Goal: Task Accomplishment & Management: Manage account settings

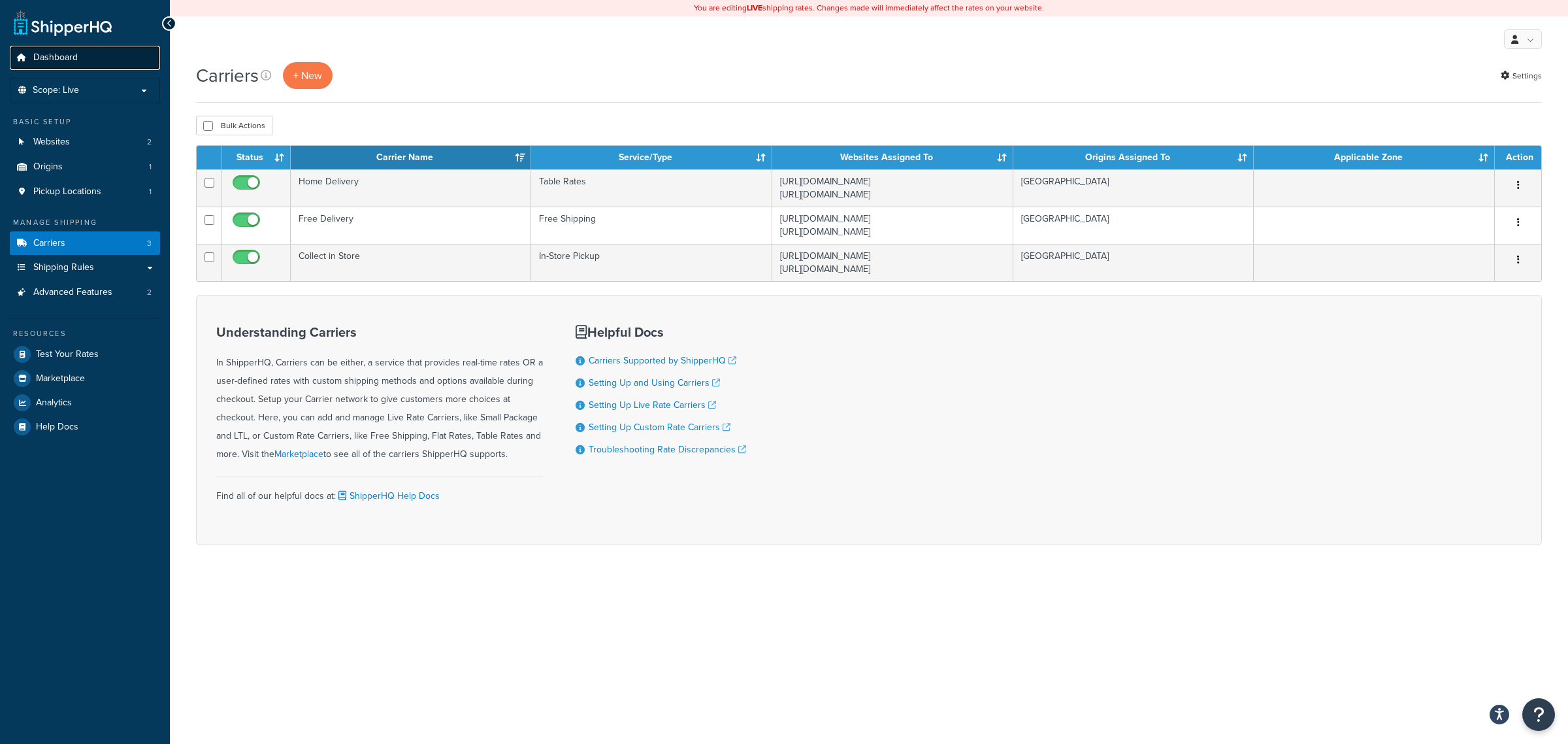
click at [82, 56] on link "Dashboard" at bounding box center [84, 58] width 150 height 24
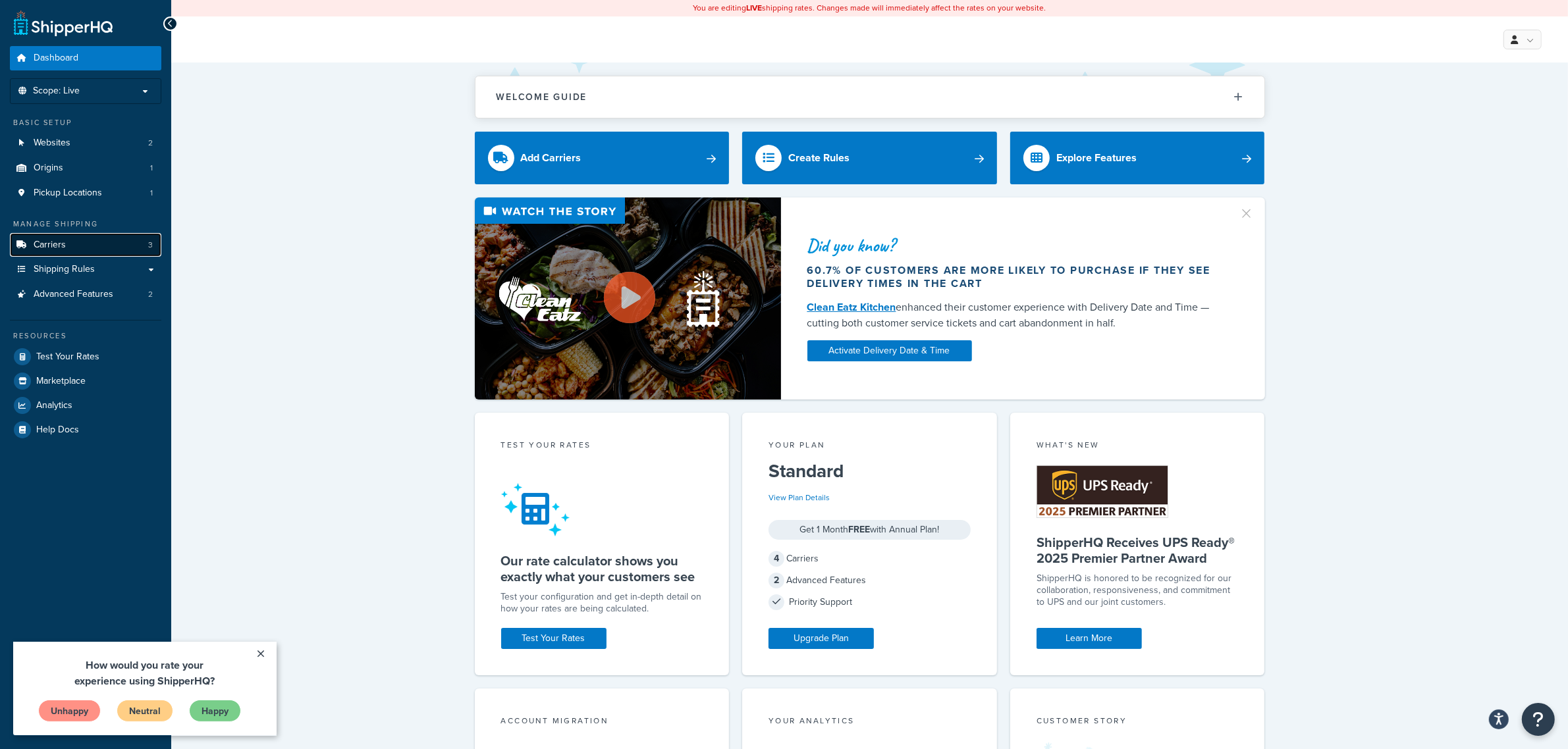
click at [73, 247] on link "Carriers 3" at bounding box center [85, 245] width 151 height 25
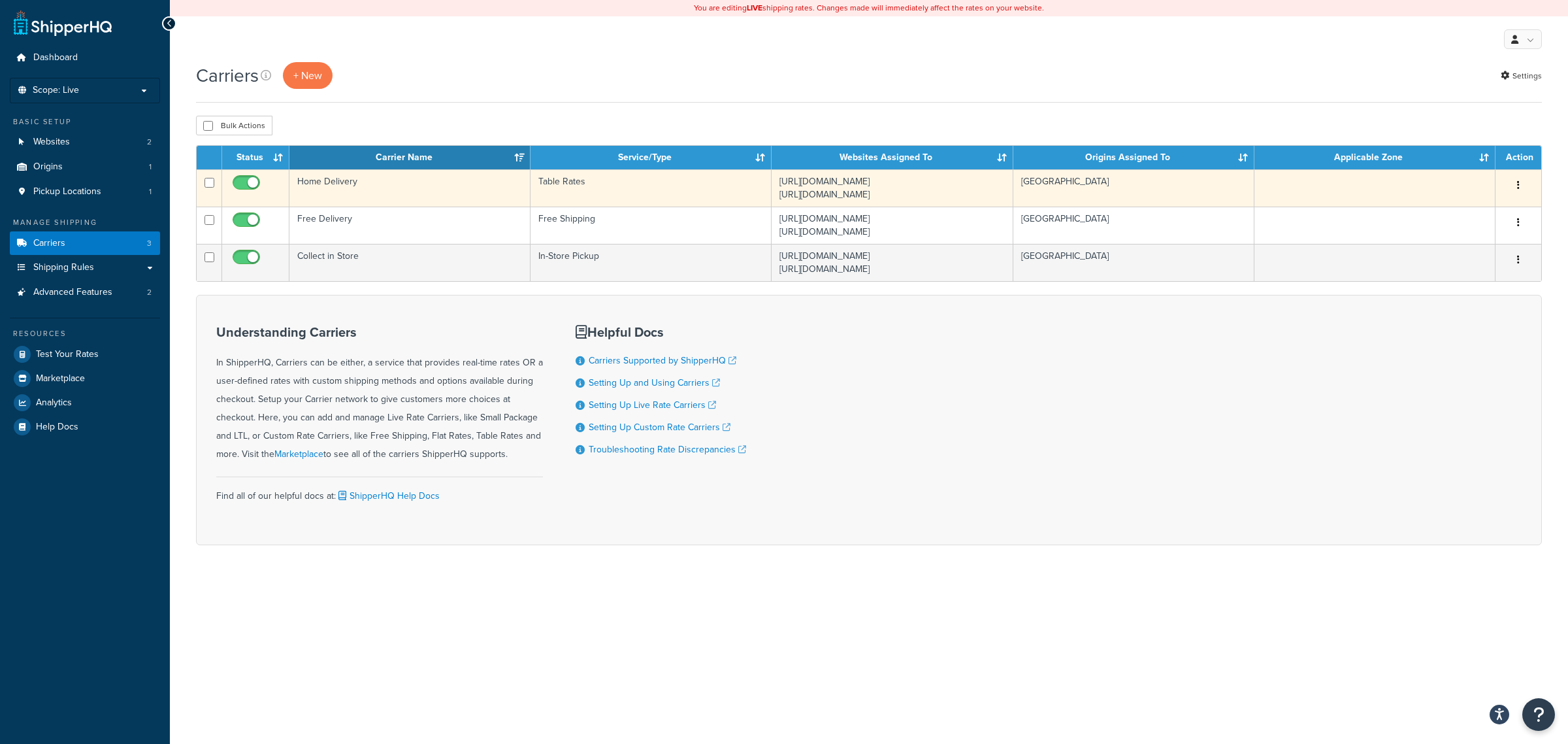
click at [421, 199] on td "Home Delivery" at bounding box center [410, 188] width 241 height 37
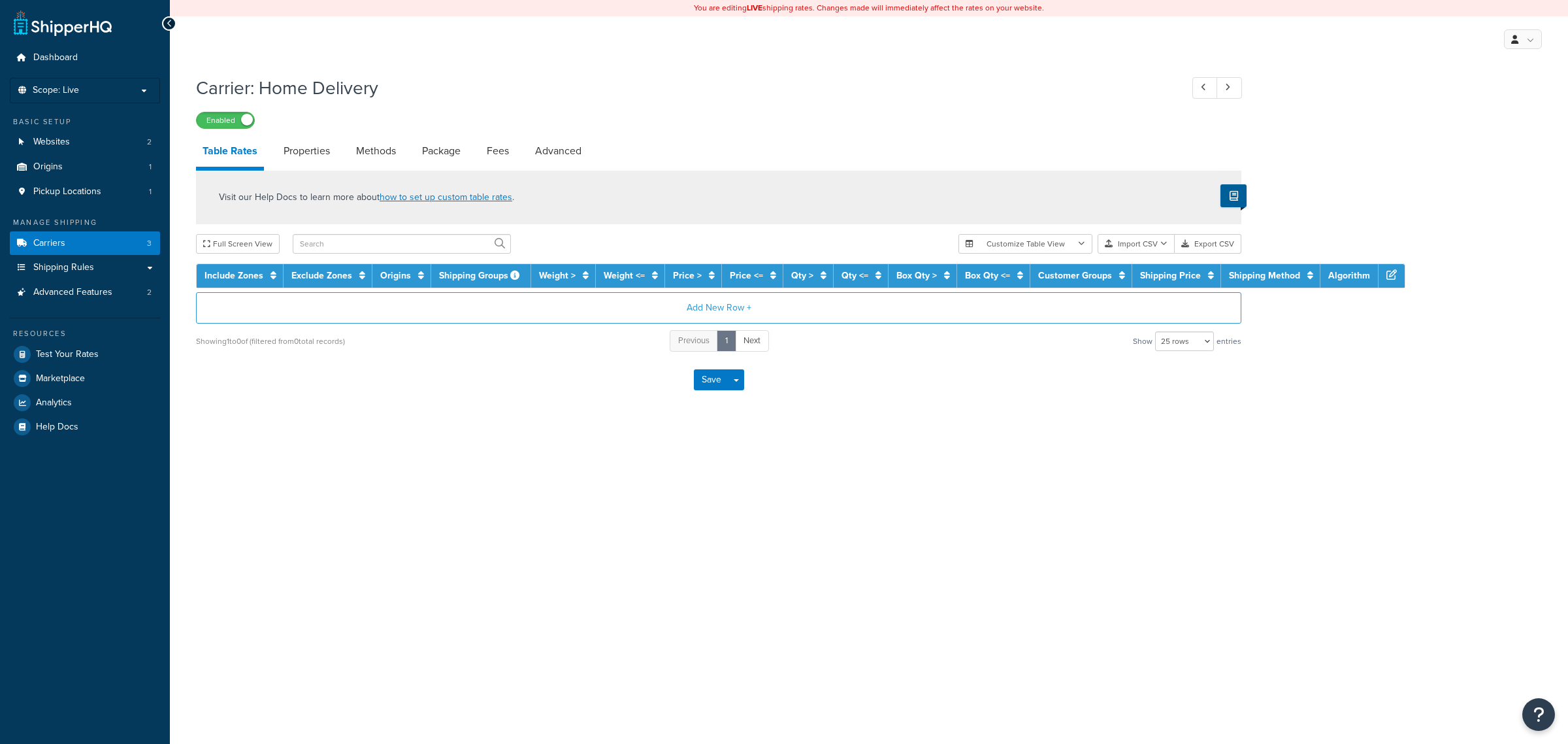
select select "25"
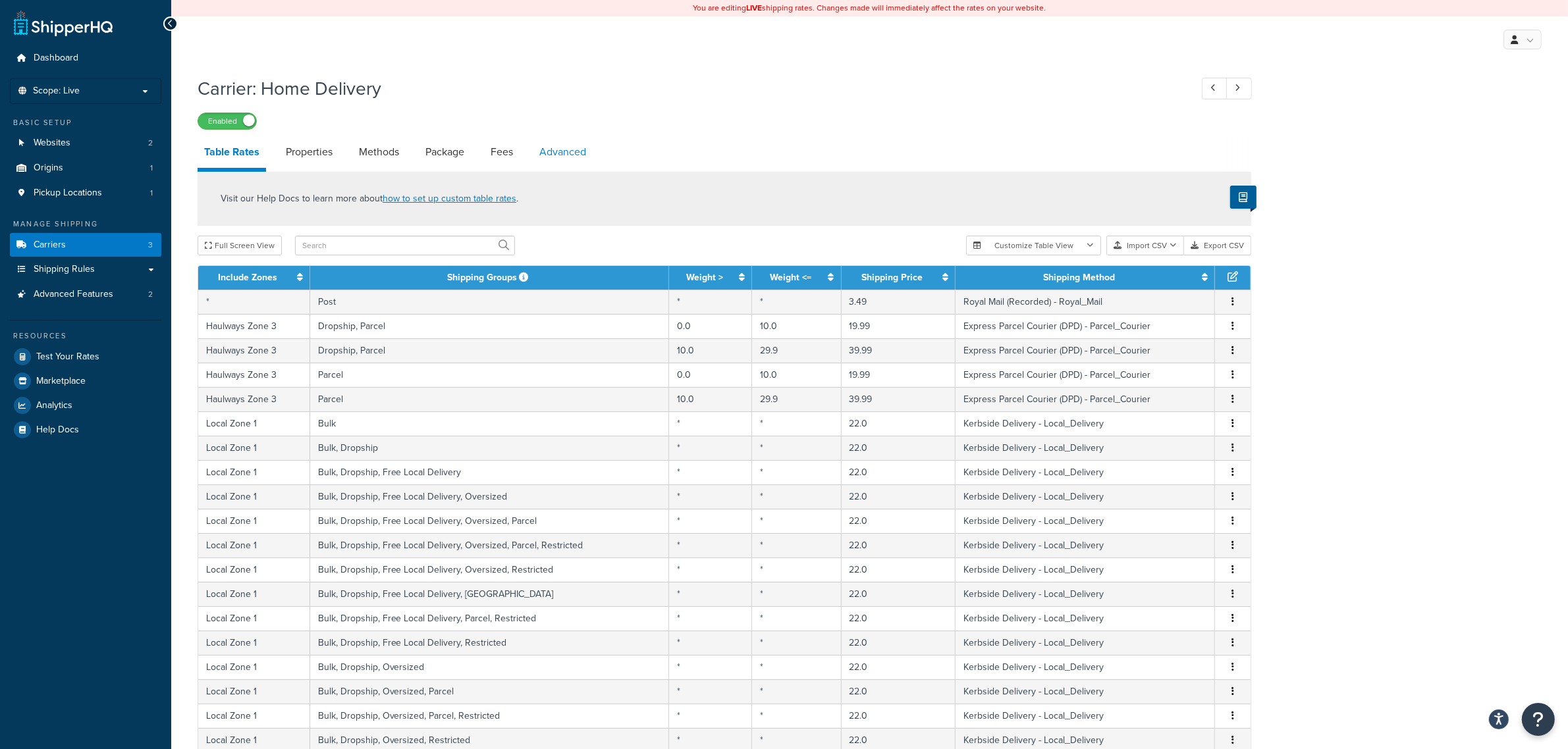
click at [547, 151] on link "Advanced" at bounding box center [562, 152] width 60 height 31
select select "false"
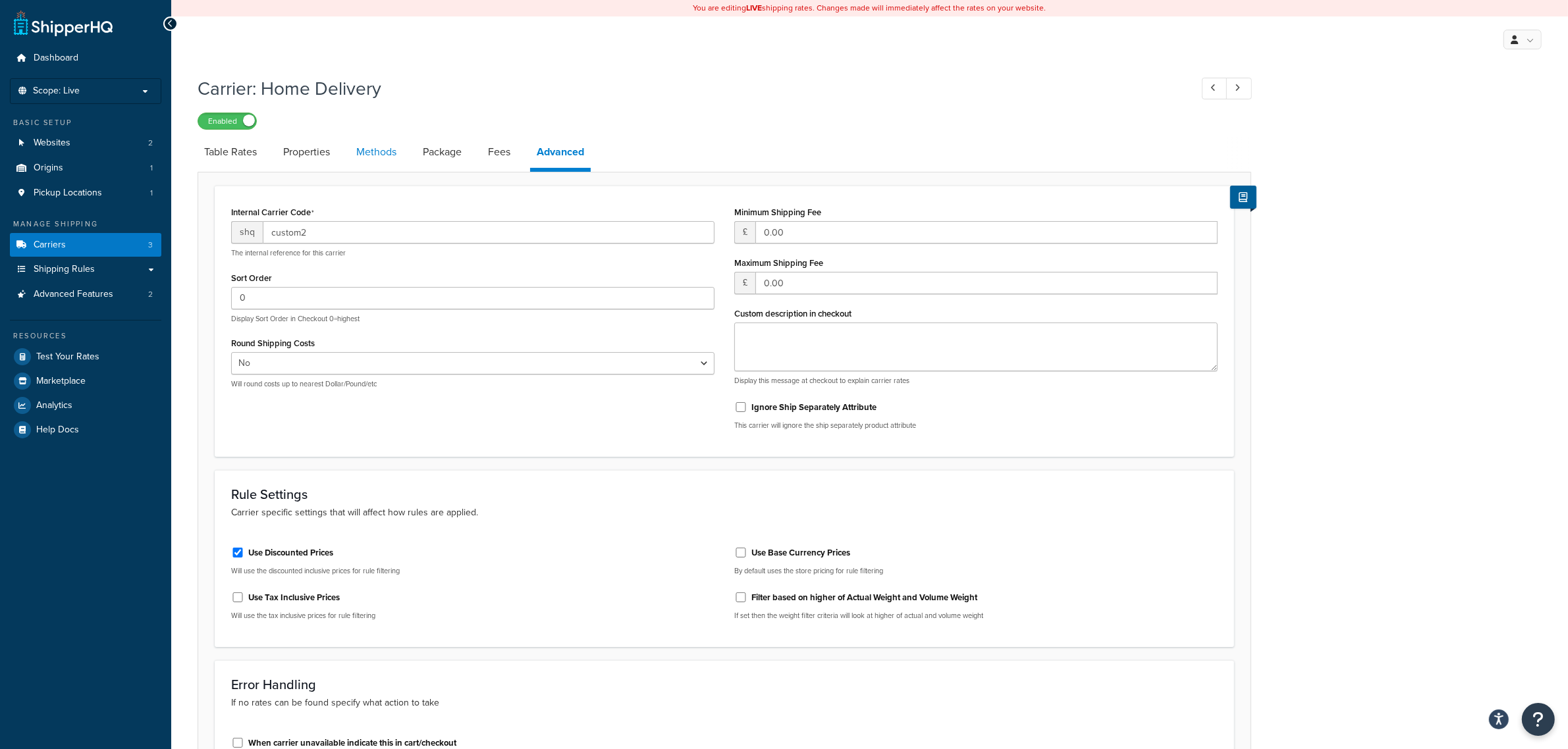
click at [371, 147] on link "Methods" at bounding box center [376, 152] width 53 height 31
select select "25"
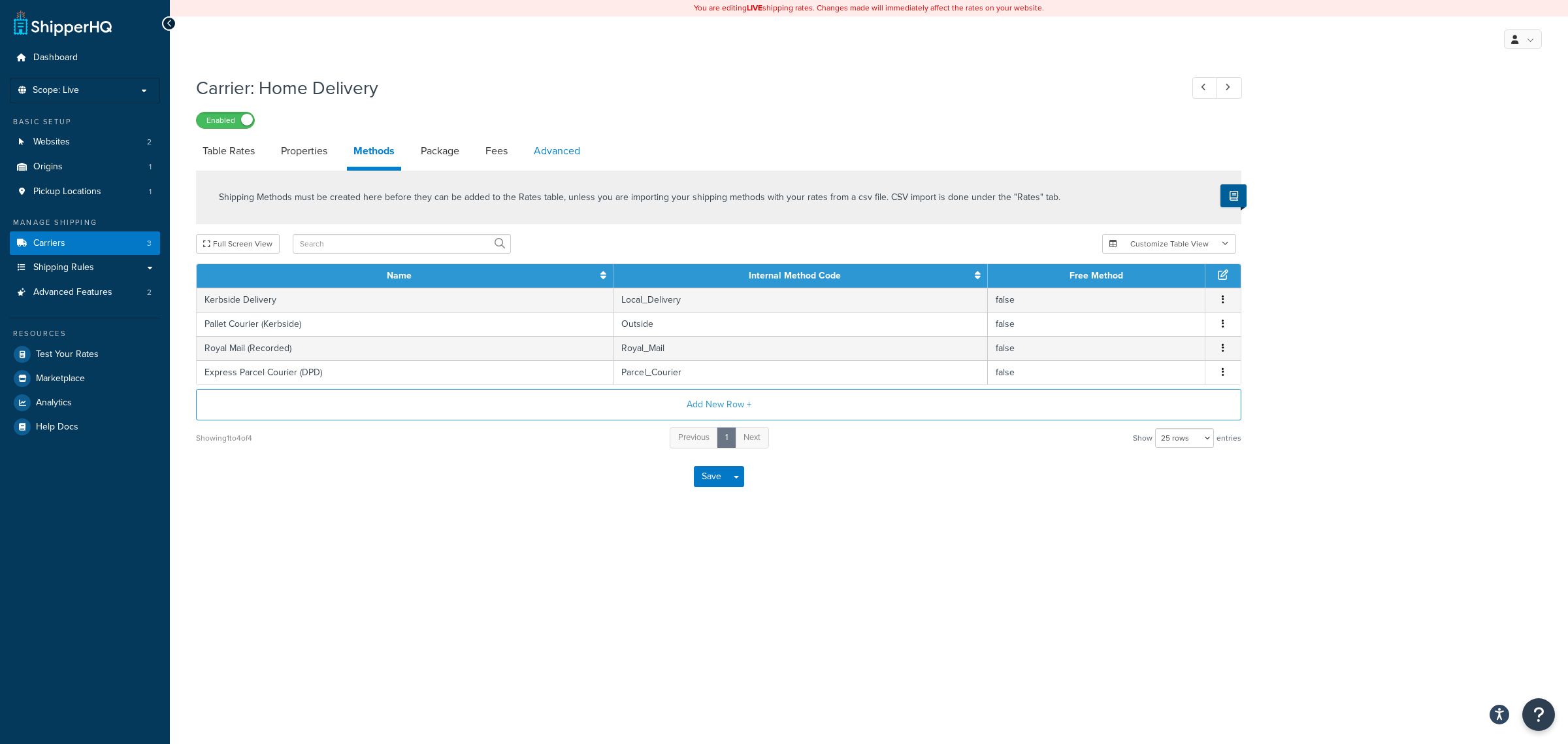
click at [546, 154] on link "Advanced" at bounding box center [557, 151] width 59 height 31
select select "false"
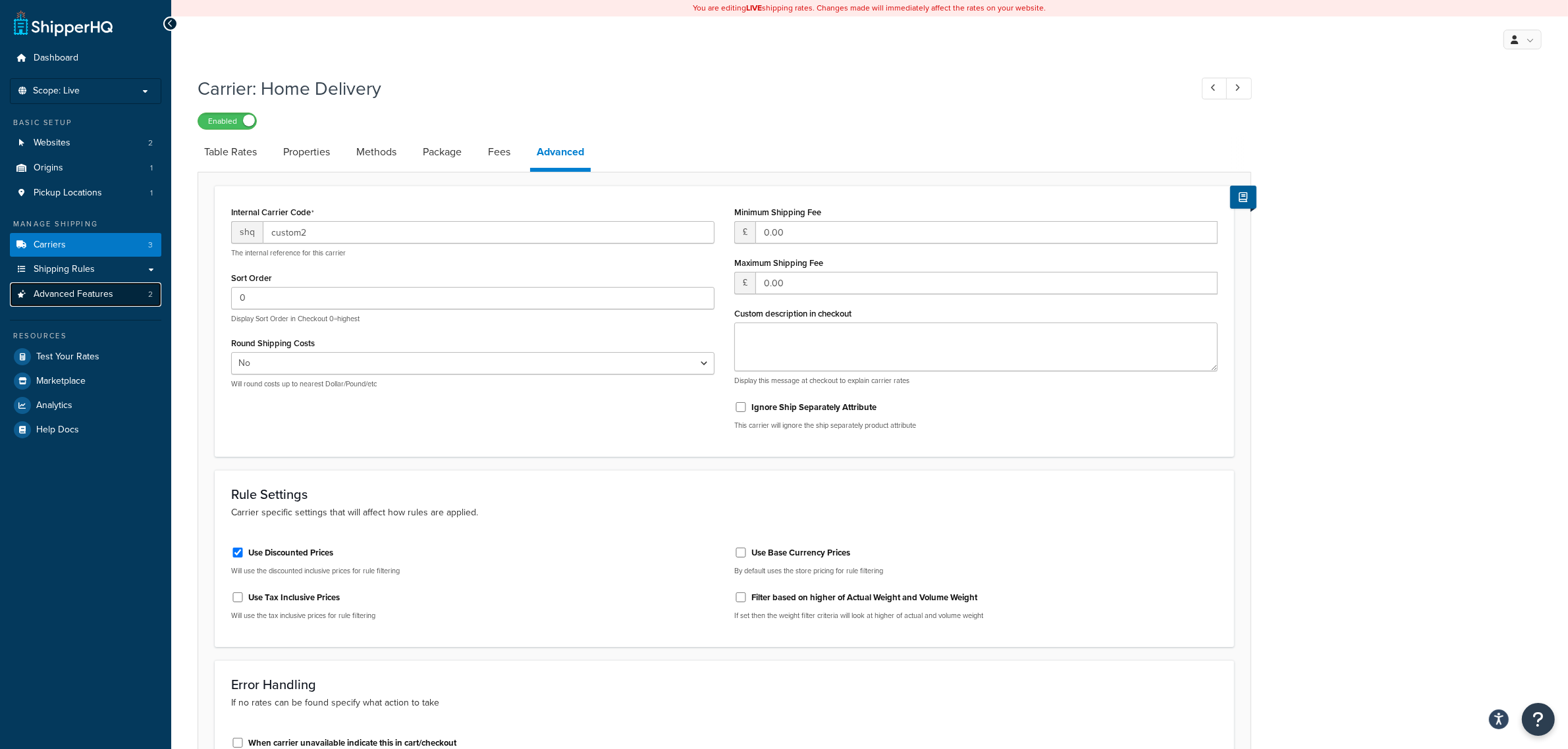
click at [123, 288] on link "Advanced Features 2" at bounding box center [85, 294] width 151 height 25
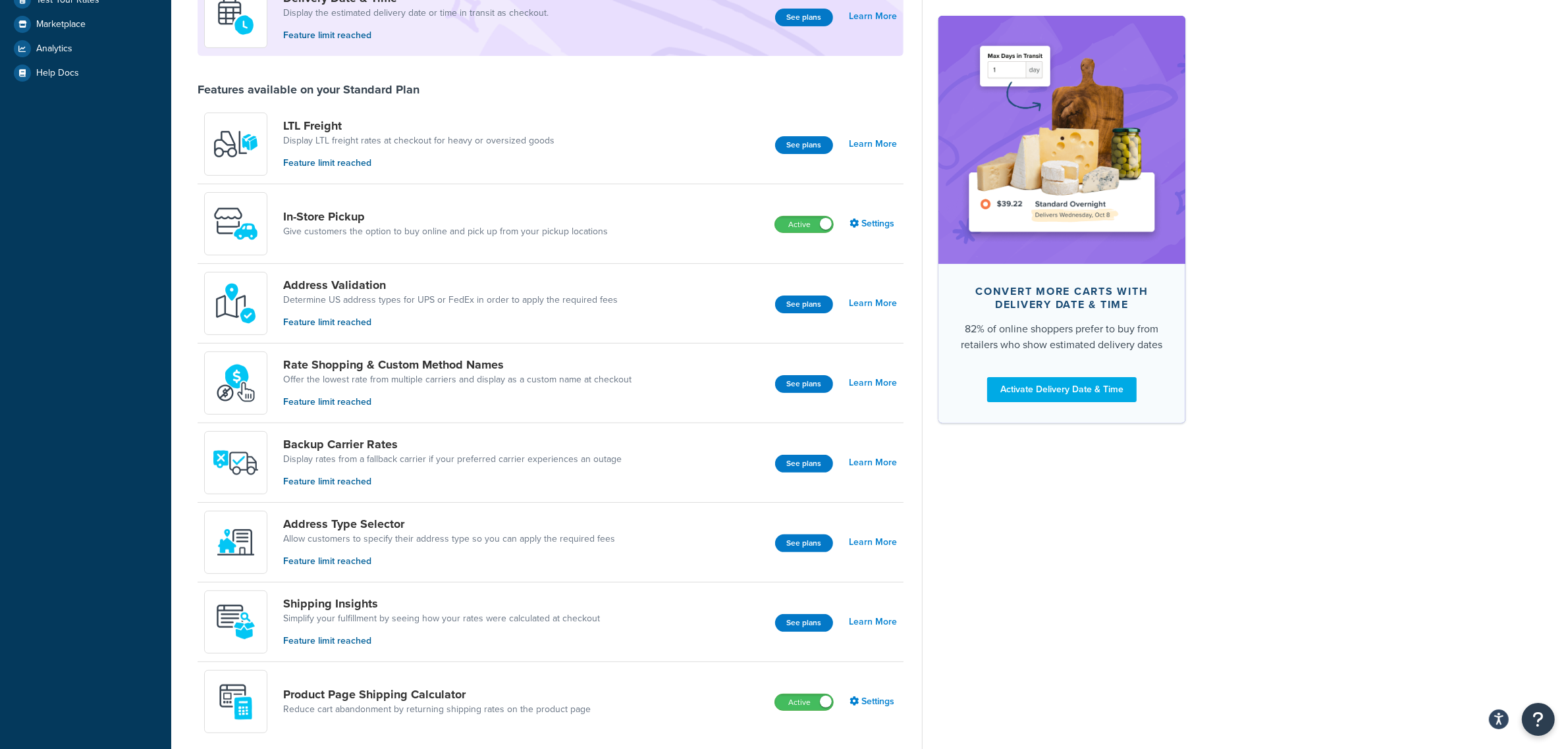
scroll to position [27, 0]
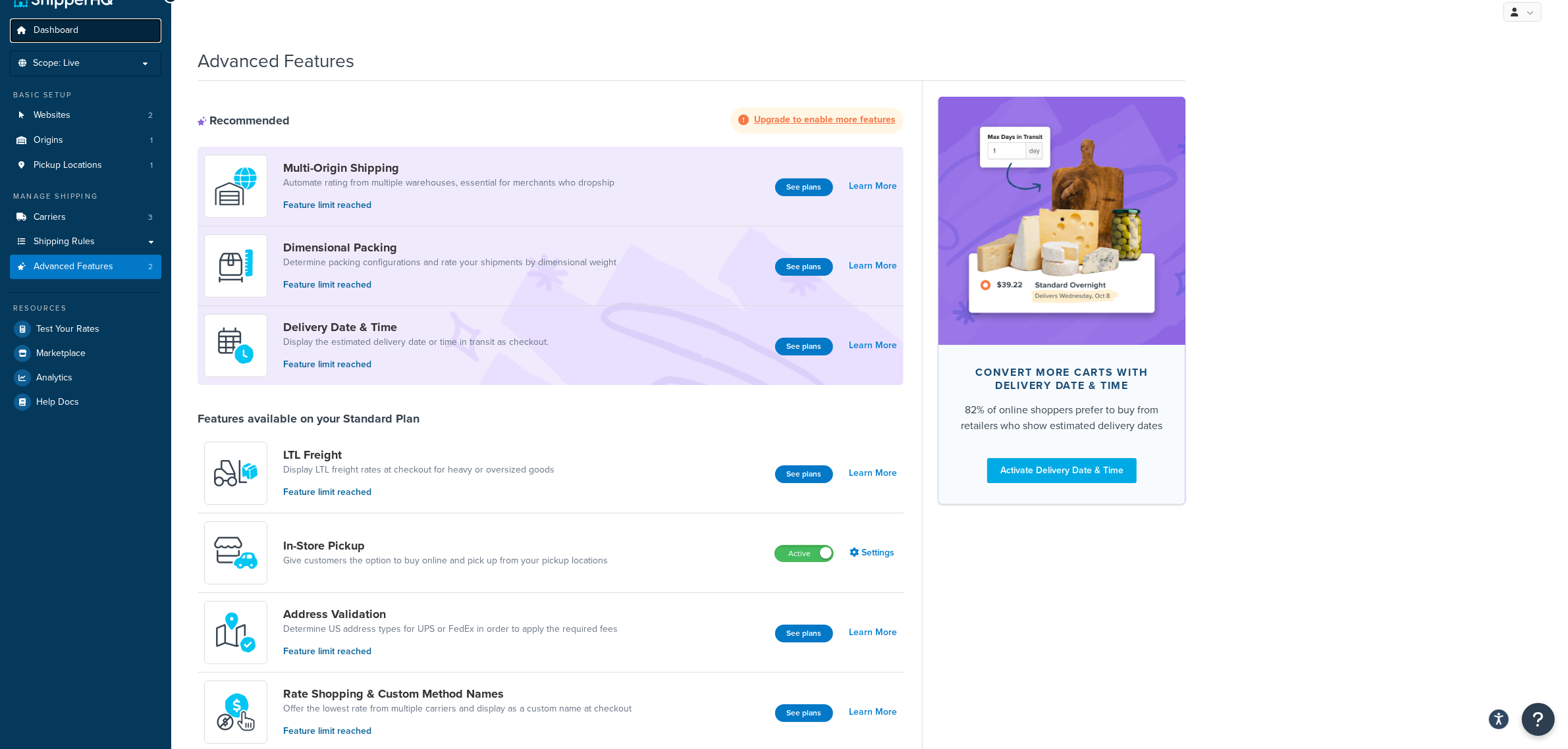
click at [50, 27] on span "Dashboard" at bounding box center [55, 31] width 45 height 11
